Goal: Information Seeking & Learning: Learn about a topic

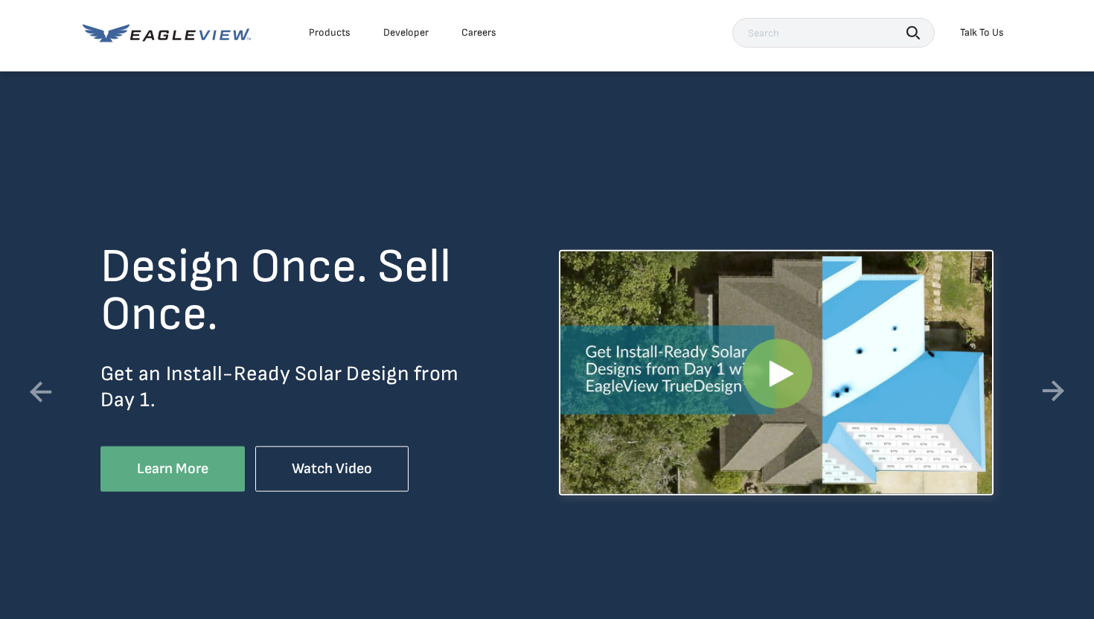
click at [1071, 395] on div "Design Once. Sell Once. Get an Install-Ready Solar Design from Day 1. Learn Mor…" at bounding box center [547, 368] width 1094 height 595
click at [1059, 397] on link at bounding box center [1053, 392] width 42 height 42
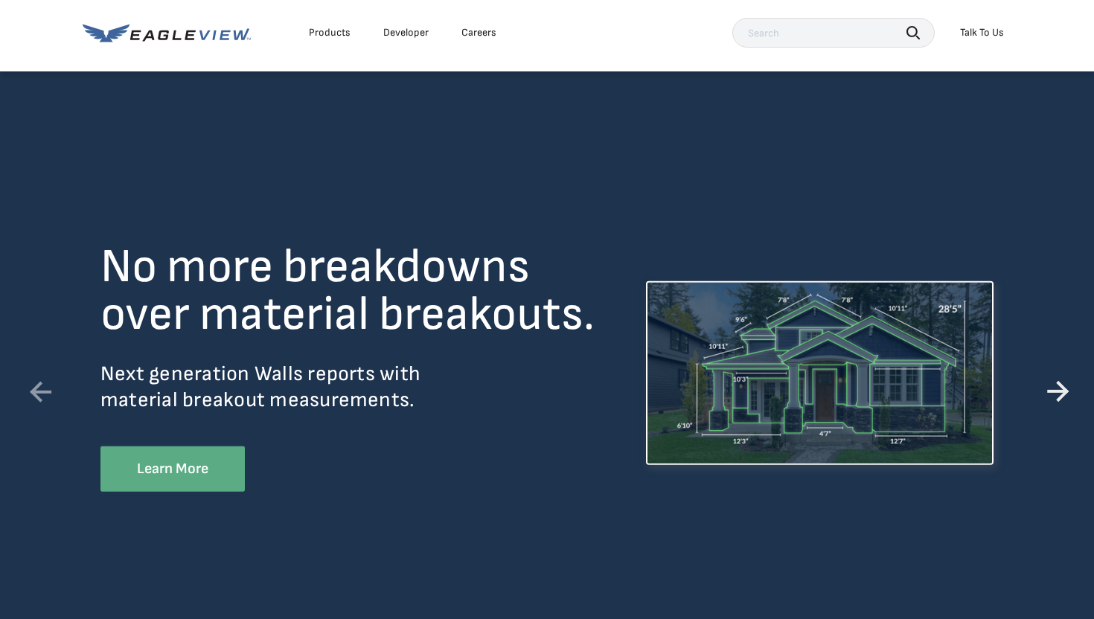
click at [1059, 397] on link at bounding box center [1053, 392] width 42 height 42
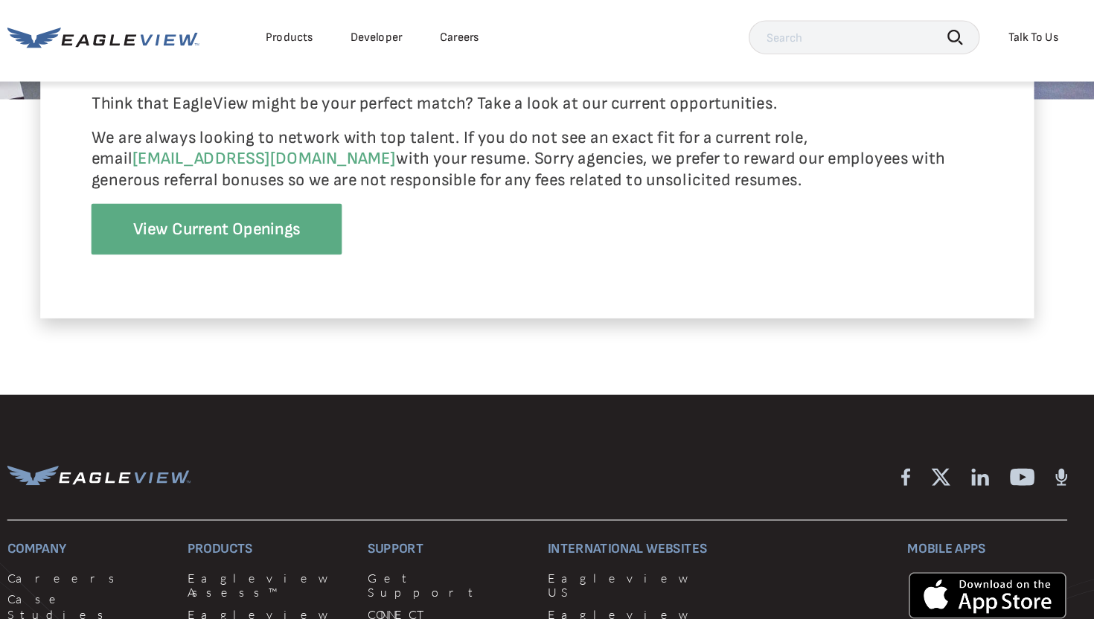
scroll to position [3338, 0]
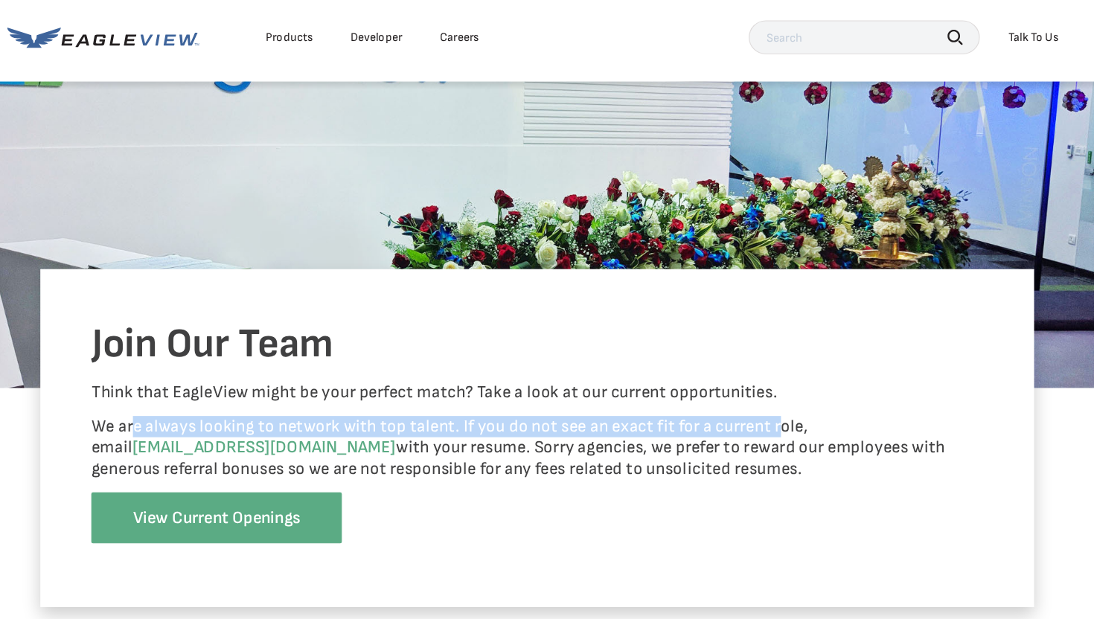
drag, startPoint x: 192, startPoint y: 378, endPoint x: 680, endPoint y: 330, distance: 490.4
click at [687, 335] on div "Join Our Team Think that EagleView might be your perfect match? Take a look at …" at bounding box center [547, 384] width 870 height 296
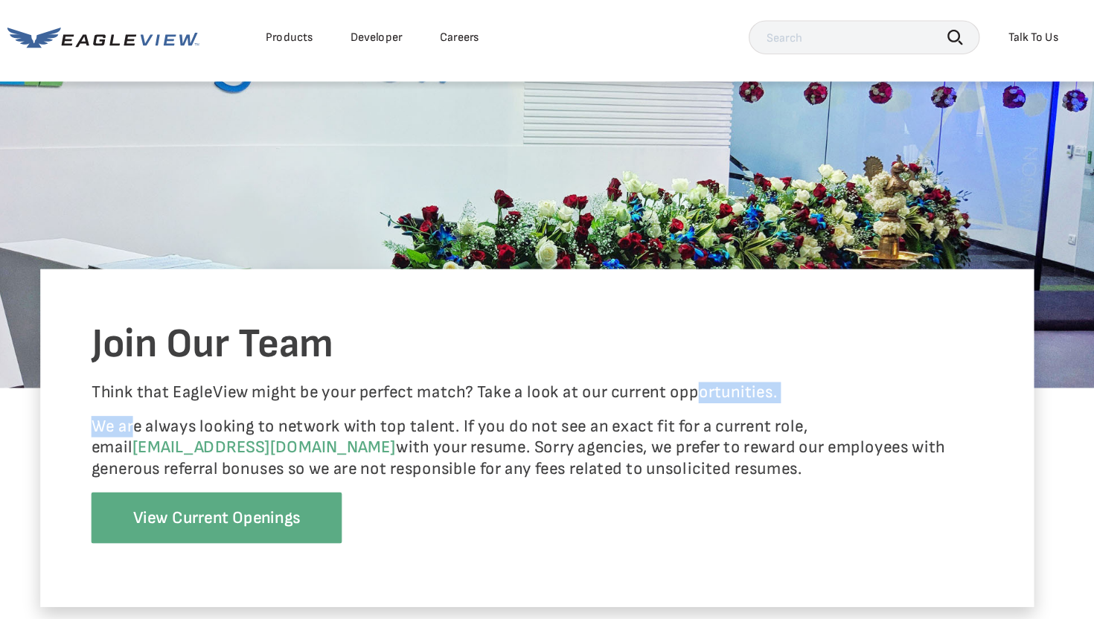
drag, startPoint x: 457, startPoint y: 385, endPoint x: 746, endPoint y: 389, distance: 289.4
click at [766, 400] on p "We are always looking to network with top talent. If you do not see an exact fi…" at bounding box center [546, 393] width 781 height 56
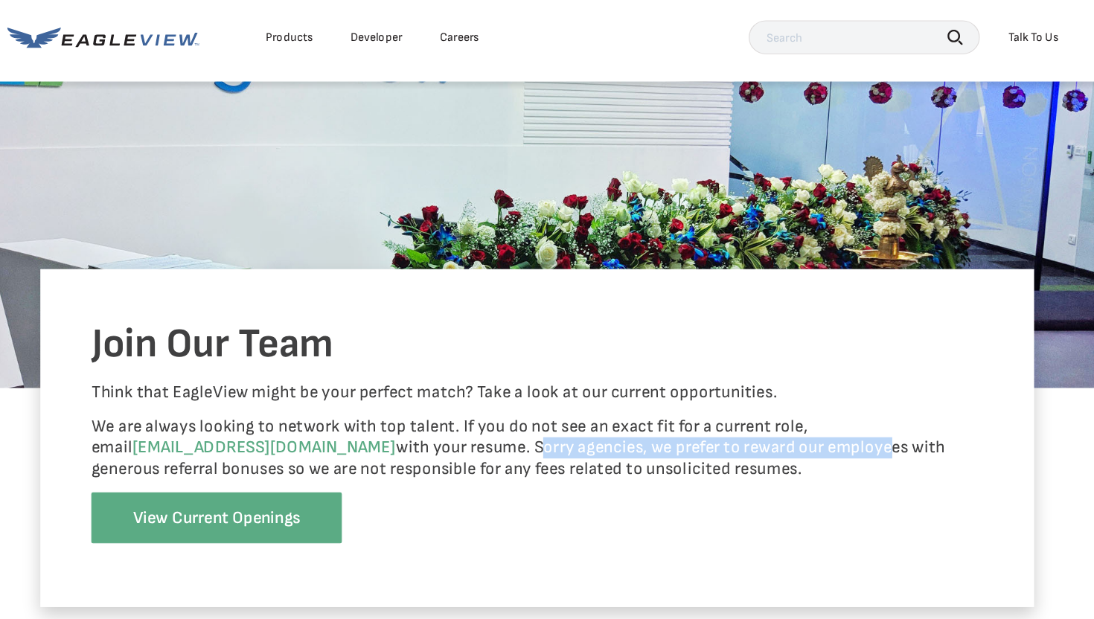
click at [746, 389] on p "We are always looking to network with top talent. If you do not see an exact fi…" at bounding box center [546, 393] width 781 height 56
drag, startPoint x: 637, startPoint y: 383, endPoint x: 849, endPoint y: 394, distance: 212.3
click at [849, 394] on p "We are always looking to network with top talent. If you do not see an exact fi…" at bounding box center [546, 393] width 781 height 56
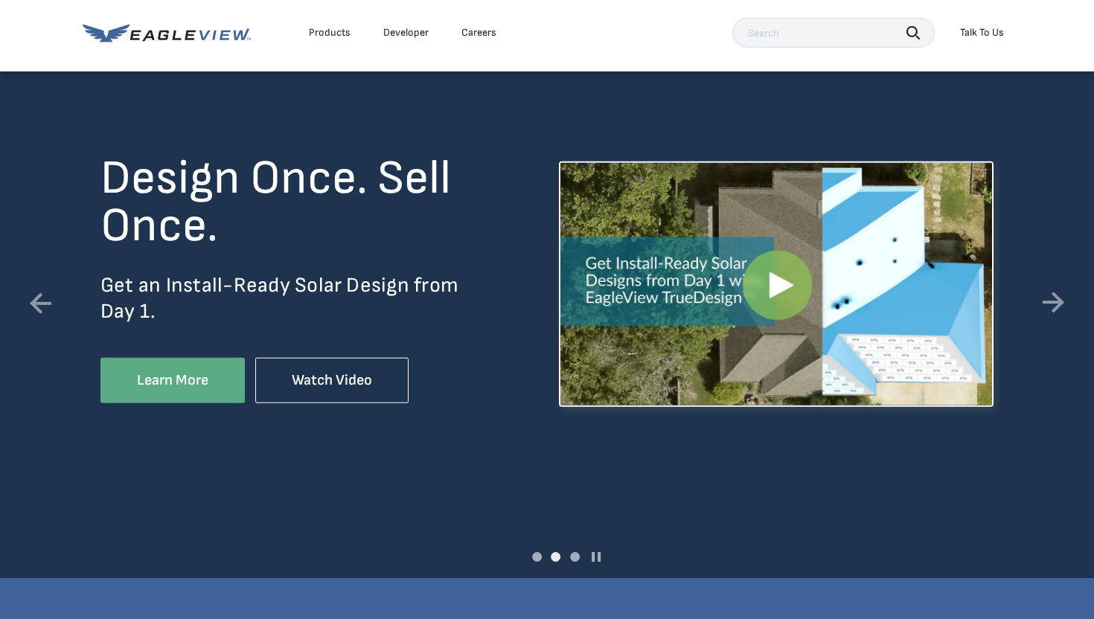
scroll to position [0, 0]
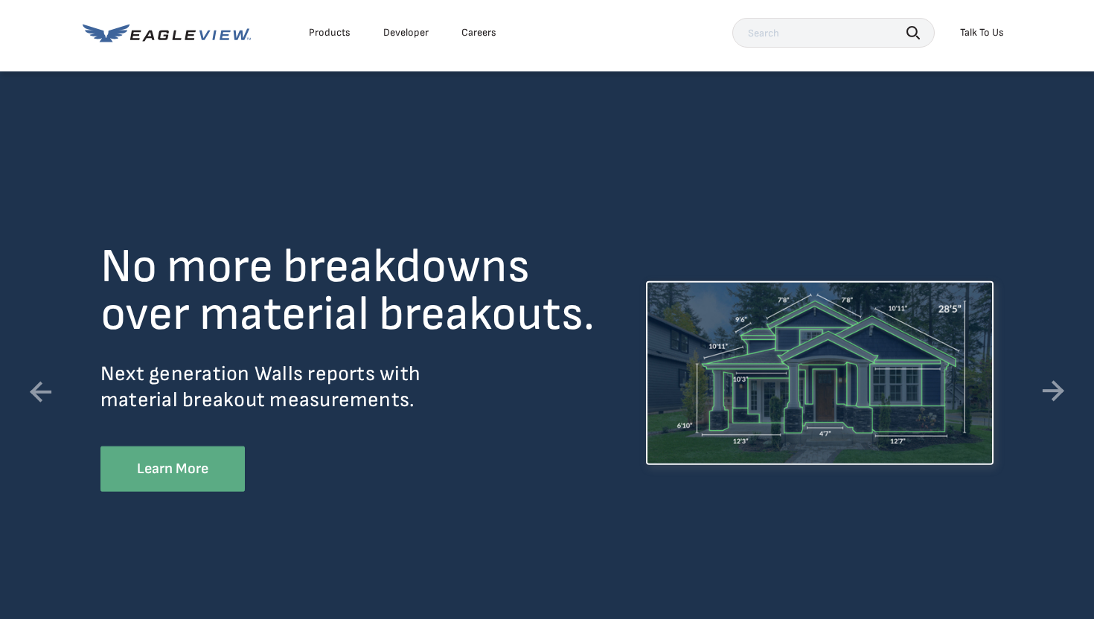
click at [400, 41] on li "Developer" at bounding box center [406, 33] width 60 height 22
click at [413, 33] on link "Developer" at bounding box center [405, 32] width 45 height 13
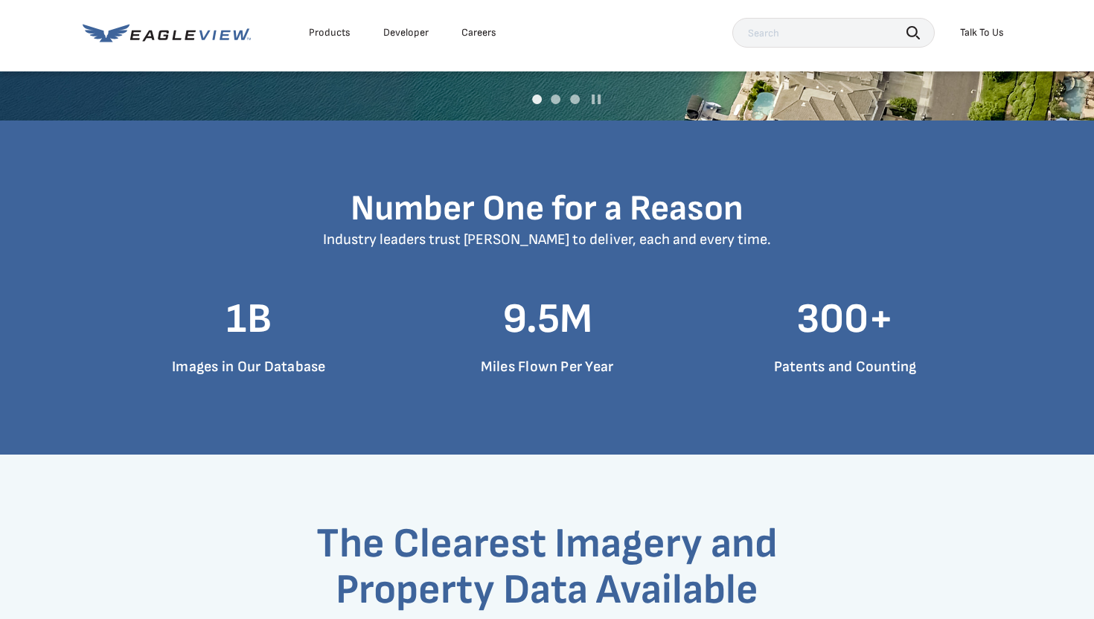
scroll to position [1164, 0]
